Goal: Task Accomplishment & Management: Use online tool/utility

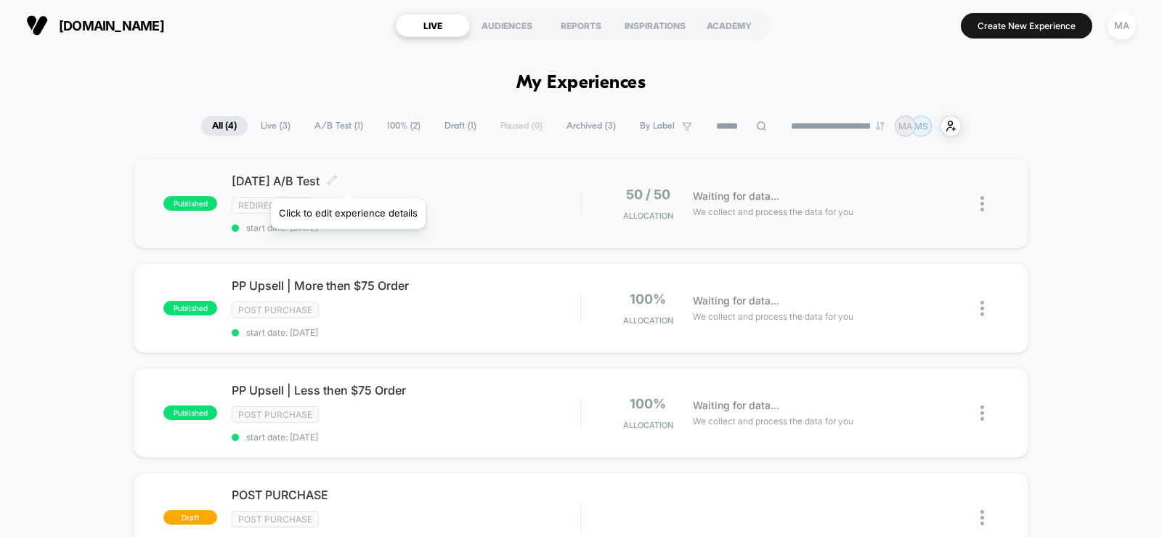
click at [338, 180] on icon at bounding box center [332, 179] width 11 height 11
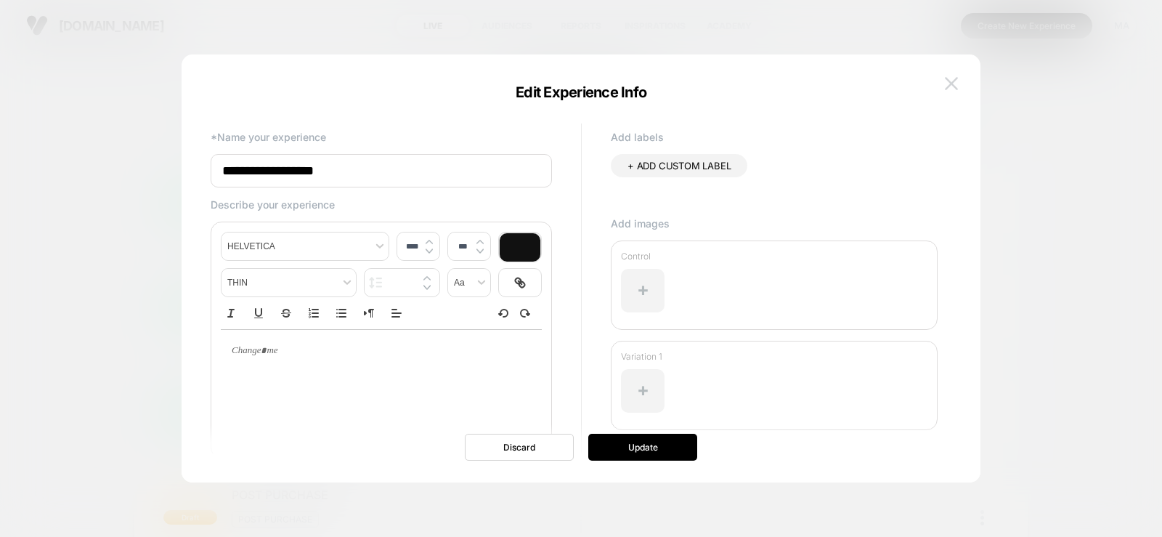
click at [954, 82] on img at bounding box center [951, 83] width 13 height 12
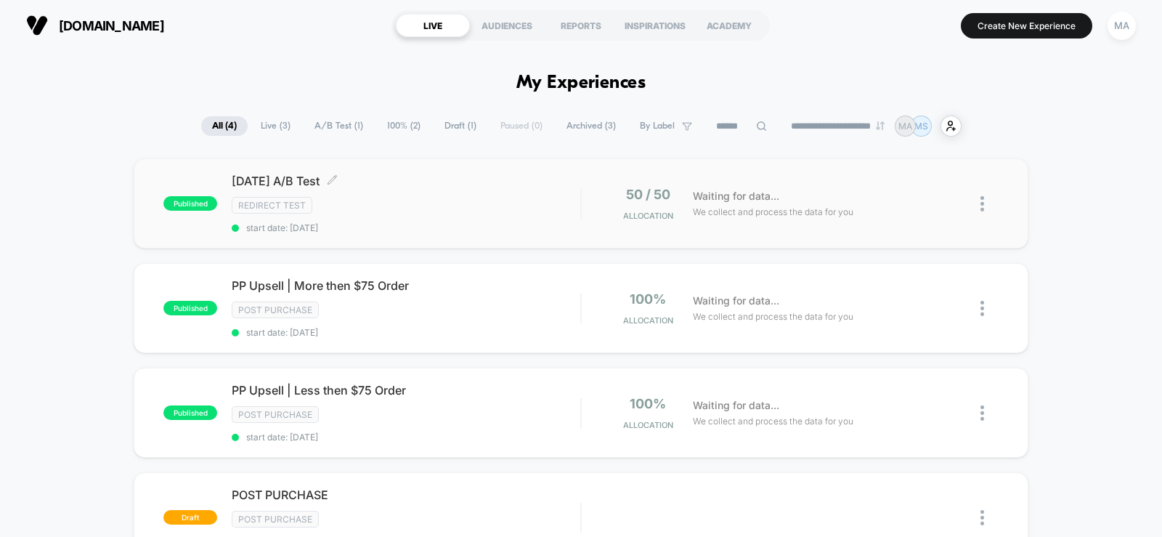
click at [425, 187] on span "[DATE] A/B Test Click to edit experience details" at bounding box center [406, 181] width 349 height 15
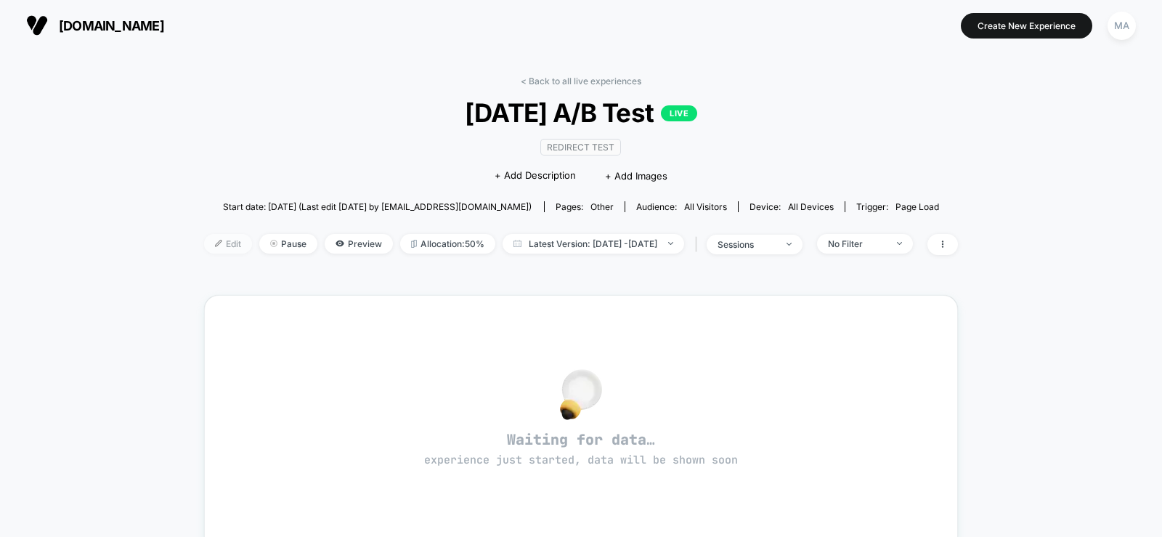
click at [204, 240] on span "Edit" at bounding box center [228, 244] width 48 height 20
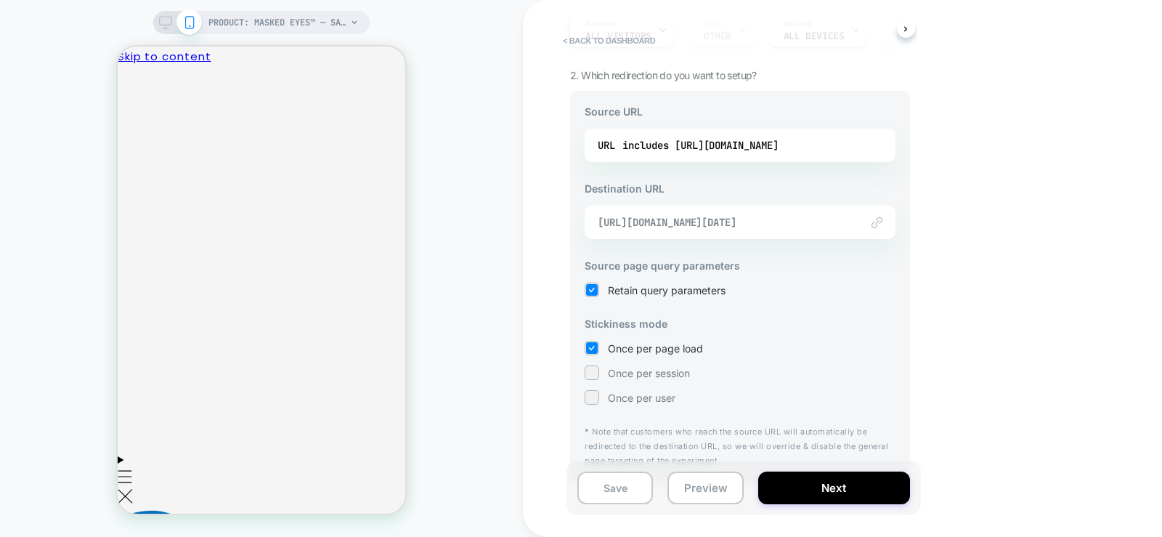
scroll to position [175, 0]
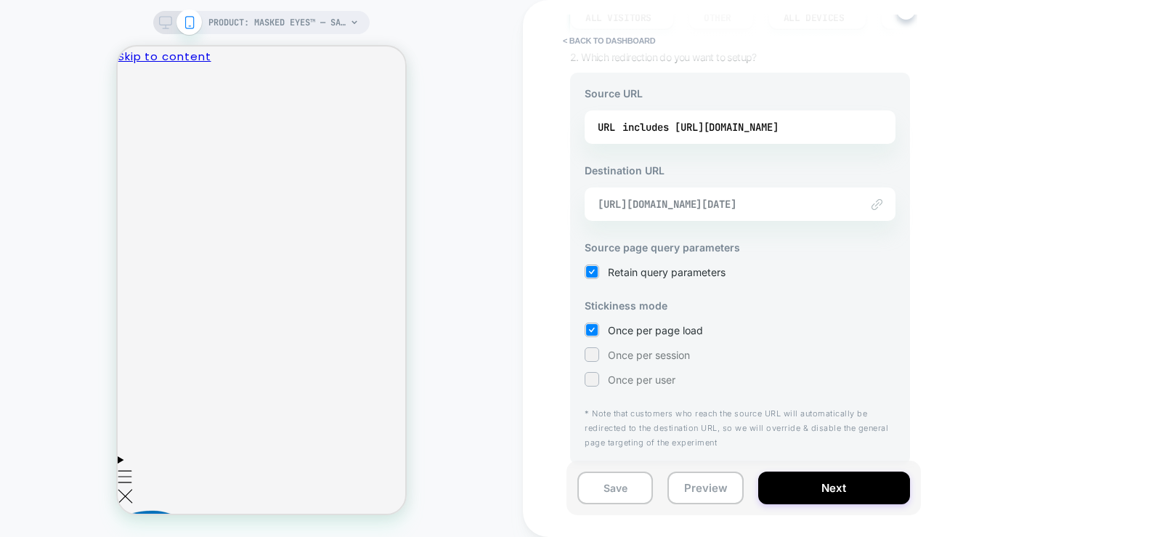
click at [811, 203] on span "[URL][DOMAIN_NAME][DATE]" at bounding box center [722, 204] width 248 height 13
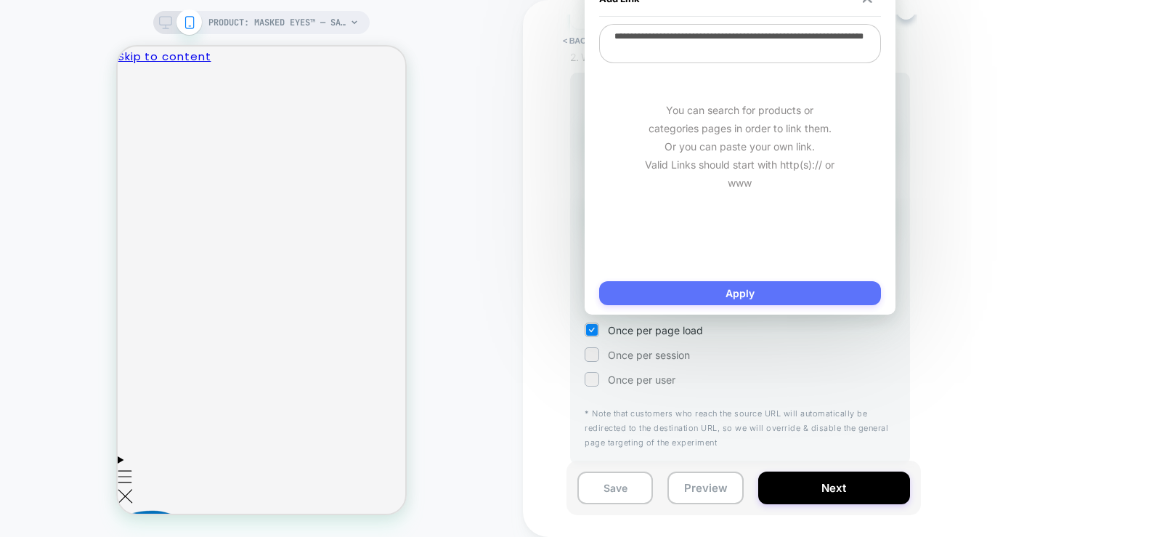
click at [753, 289] on button "Apply" at bounding box center [740, 293] width 282 height 24
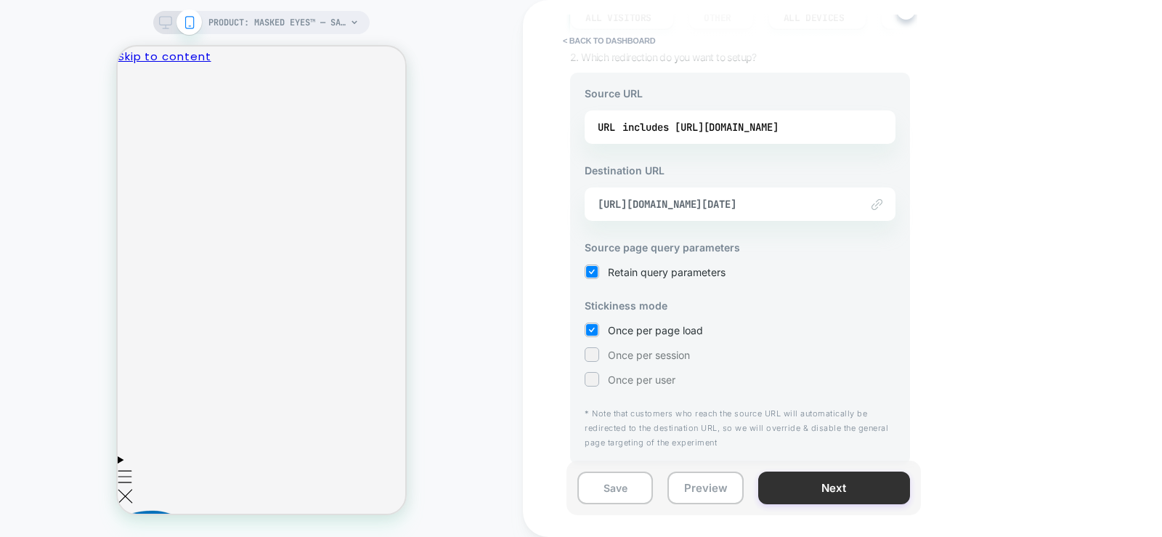
click at [782, 485] on button "Next" at bounding box center [834, 487] width 152 height 33
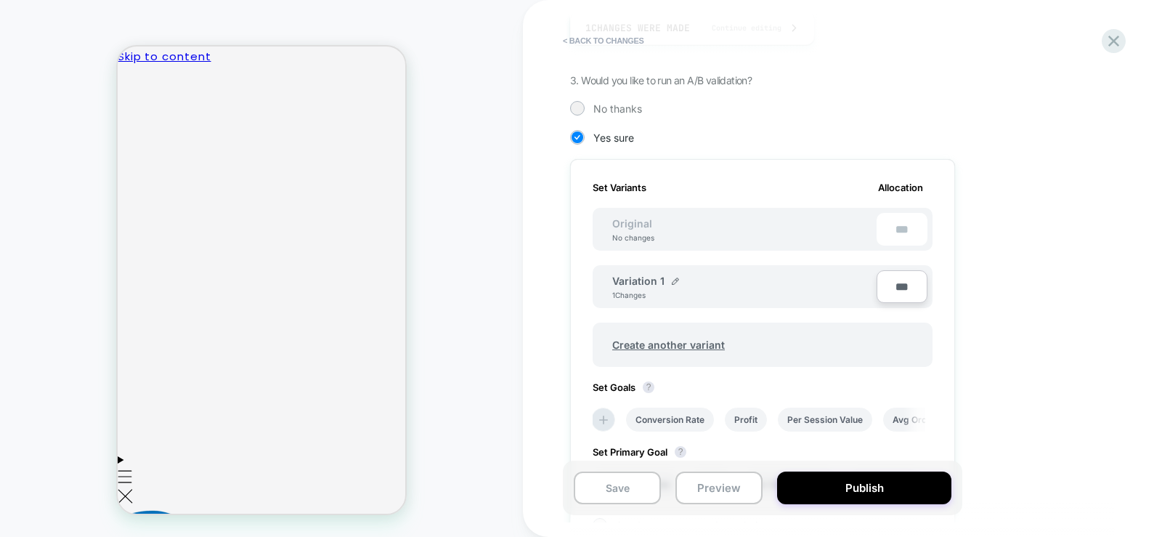
scroll to position [74, 0]
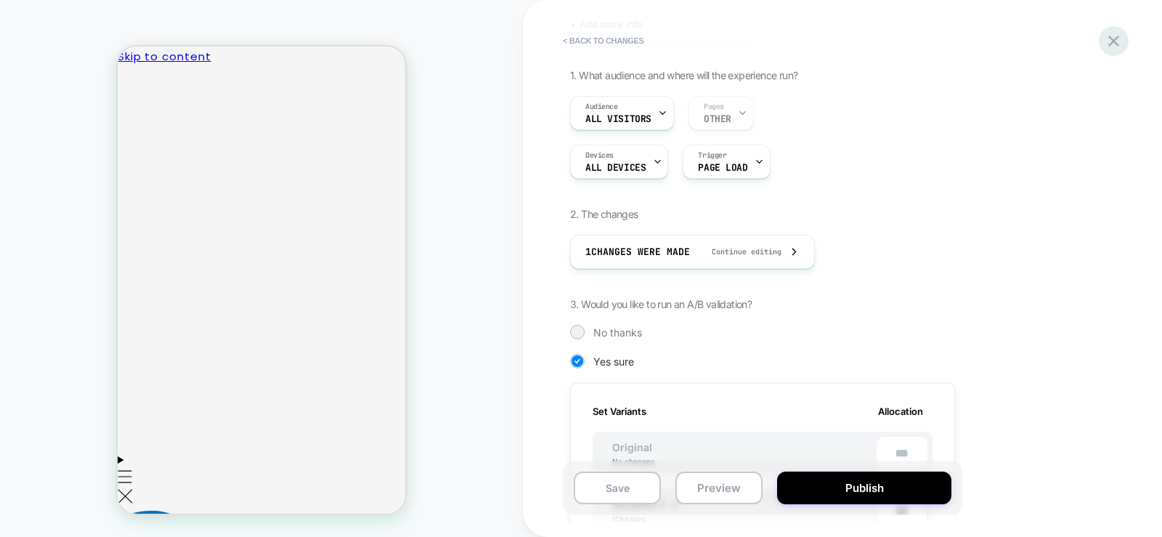
click at [1115, 42] on icon at bounding box center [1113, 41] width 11 height 11
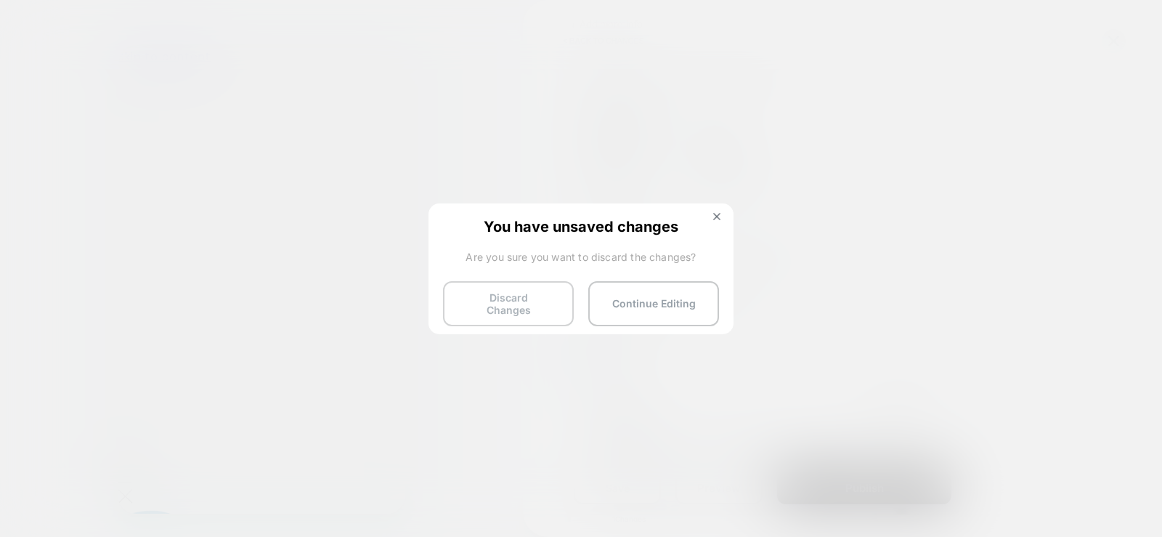
click at [524, 300] on button "Discard Changes" at bounding box center [508, 303] width 131 height 45
